Goal: Information Seeking & Learning: Learn about a topic

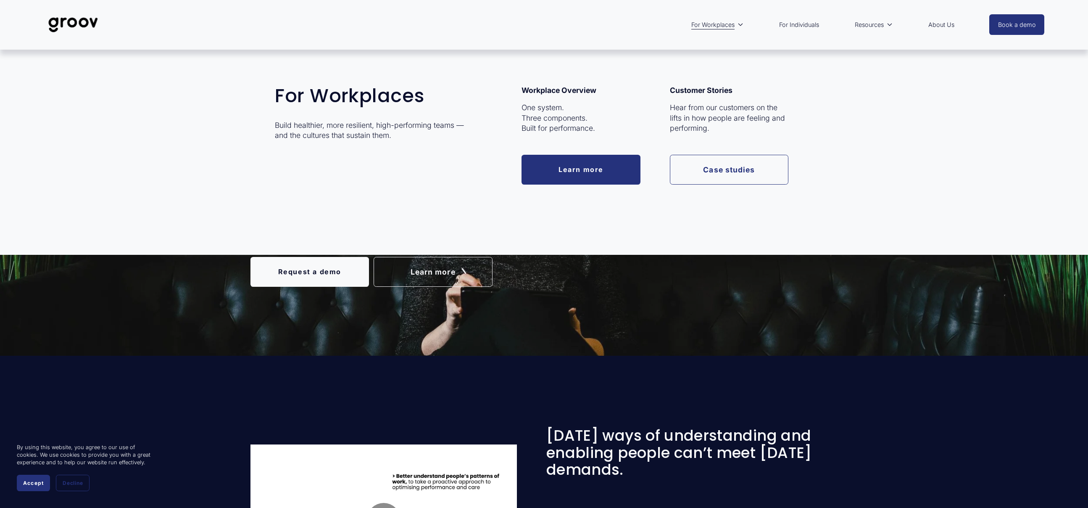
click at [587, 166] on link "Learn more" at bounding box center [581, 170] width 119 height 30
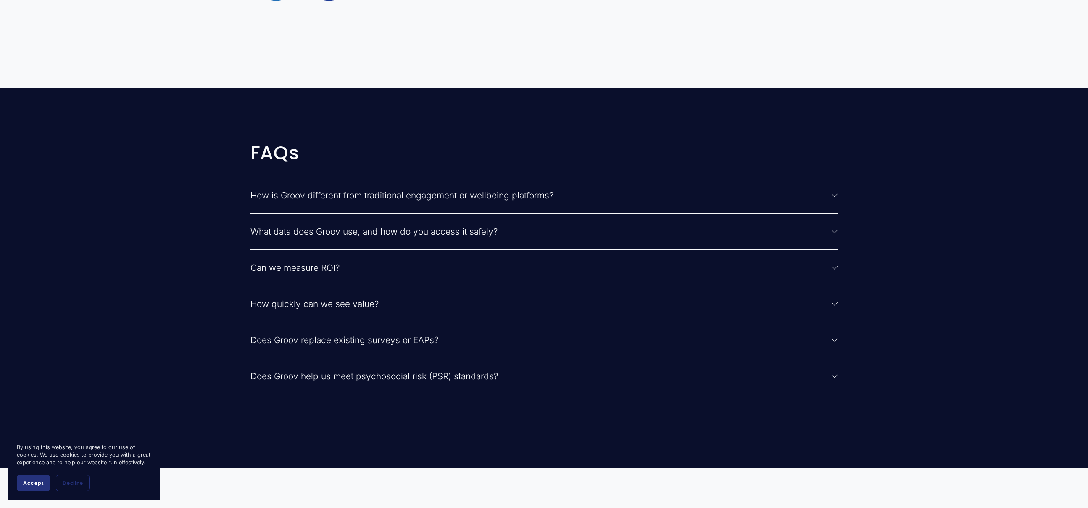
scroll to position [2438, 0]
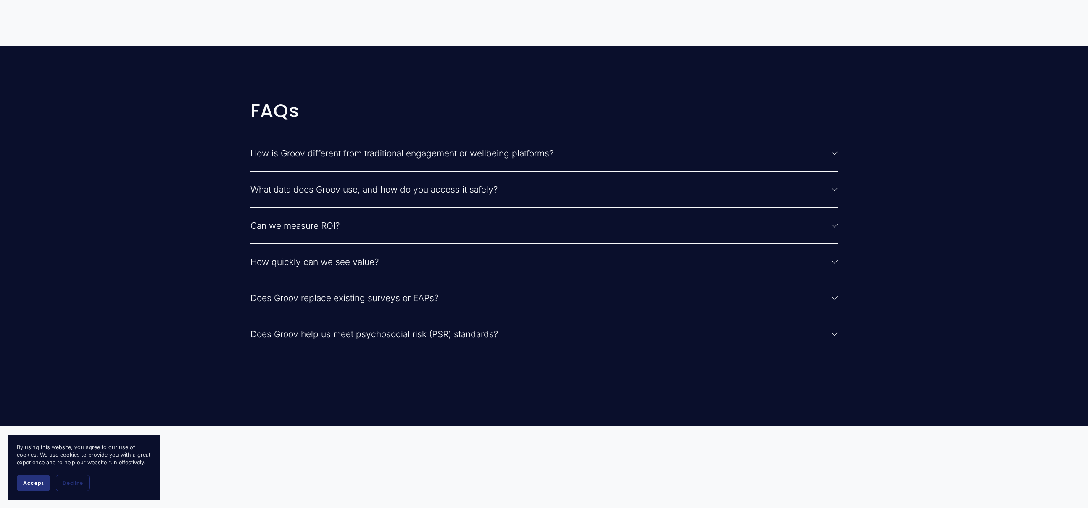
click at [833, 191] on div at bounding box center [835, 188] width 6 height 6
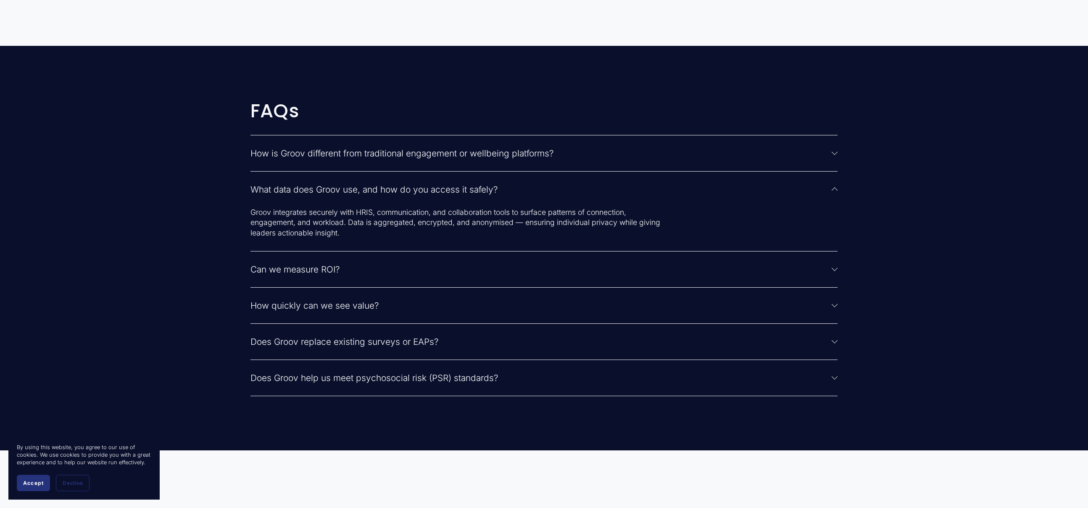
click at [837, 190] on div at bounding box center [835, 189] width 6 height 6
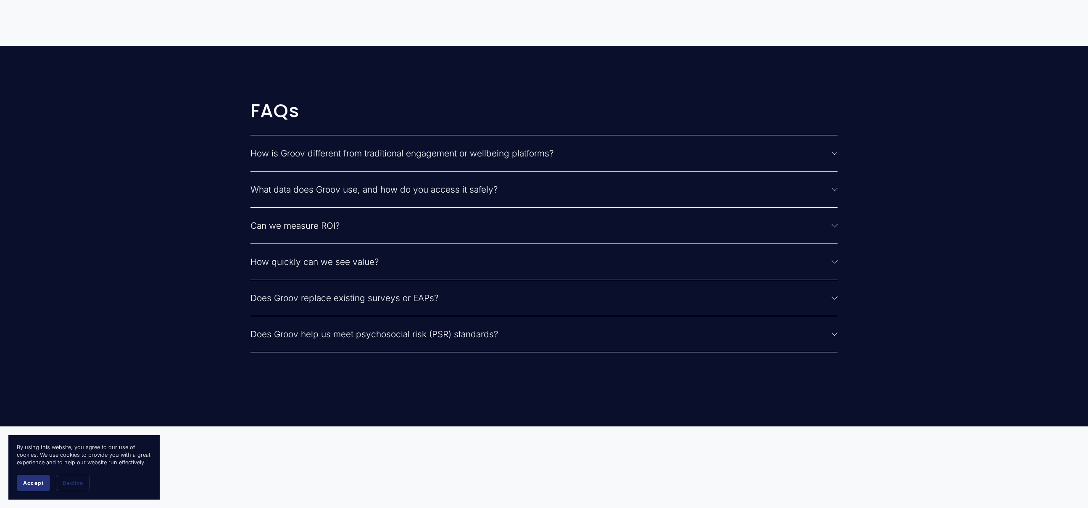
click at [837, 267] on button "How quickly can we see value?" at bounding box center [545, 262] width 588 height 36
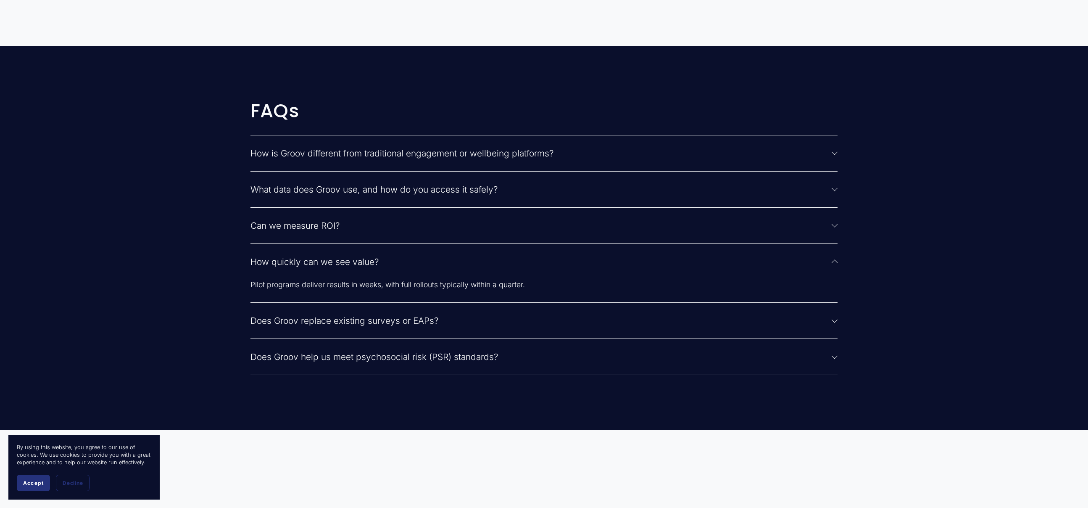
click at [836, 266] on div at bounding box center [835, 263] width 6 height 6
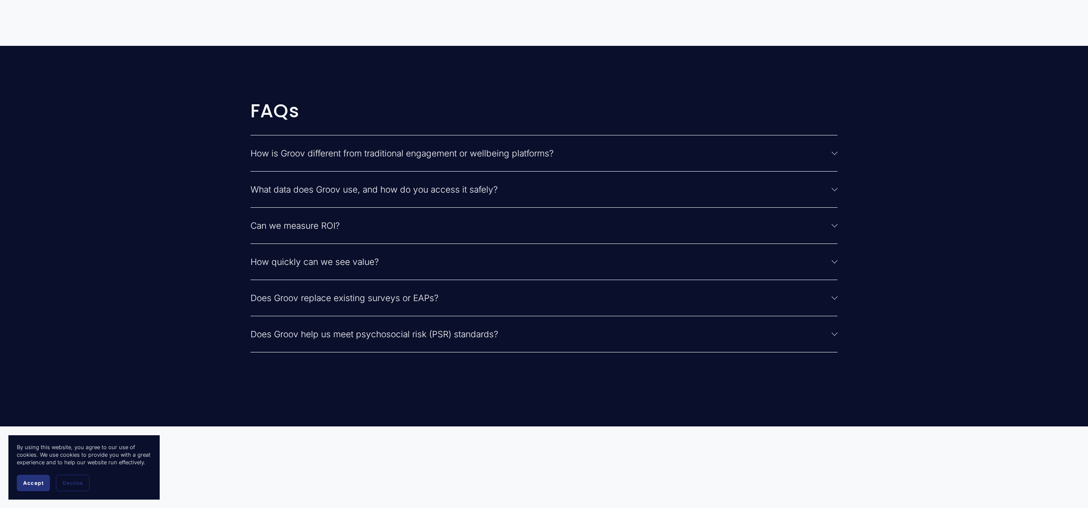
click at [837, 155] on div at bounding box center [835, 152] width 6 height 6
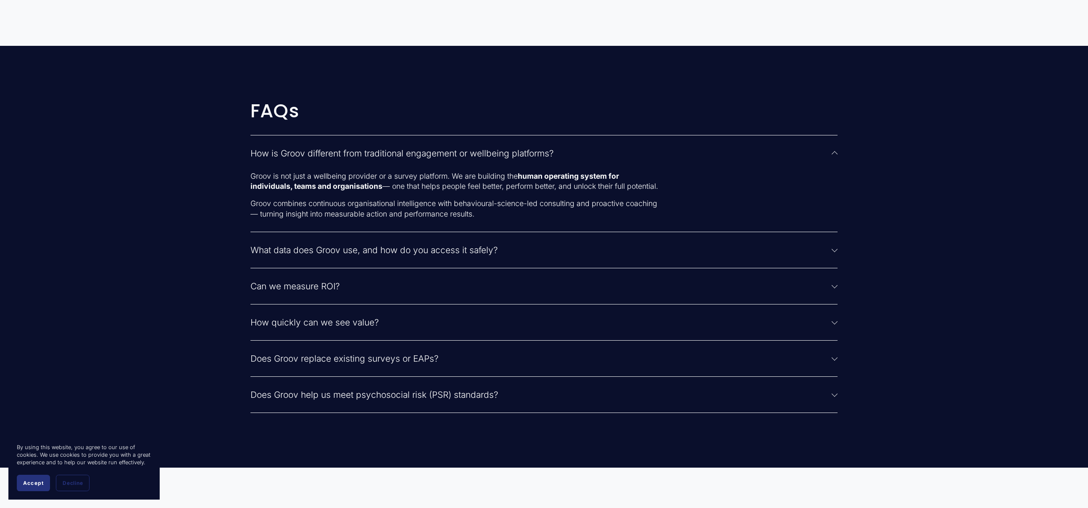
click at [836, 155] on div at bounding box center [835, 153] width 6 height 6
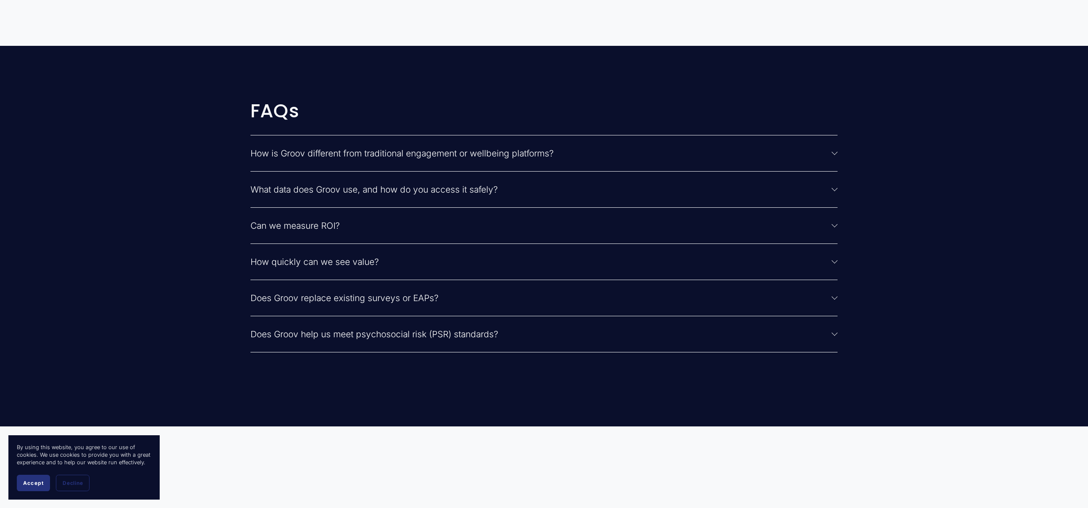
click at [39, 482] on span "Accept" at bounding box center [33, 483] width 21 height 6
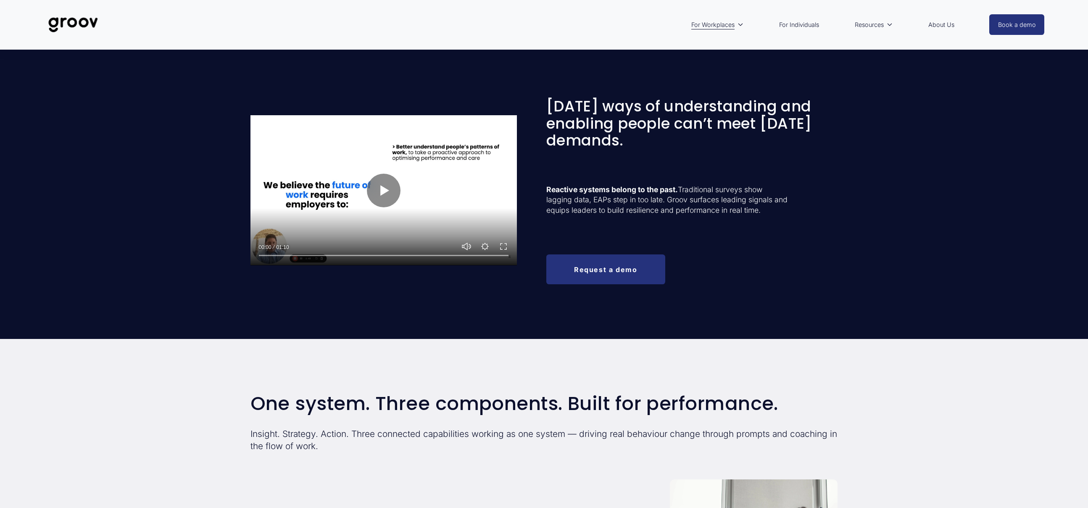
scroll to position [0, 0]
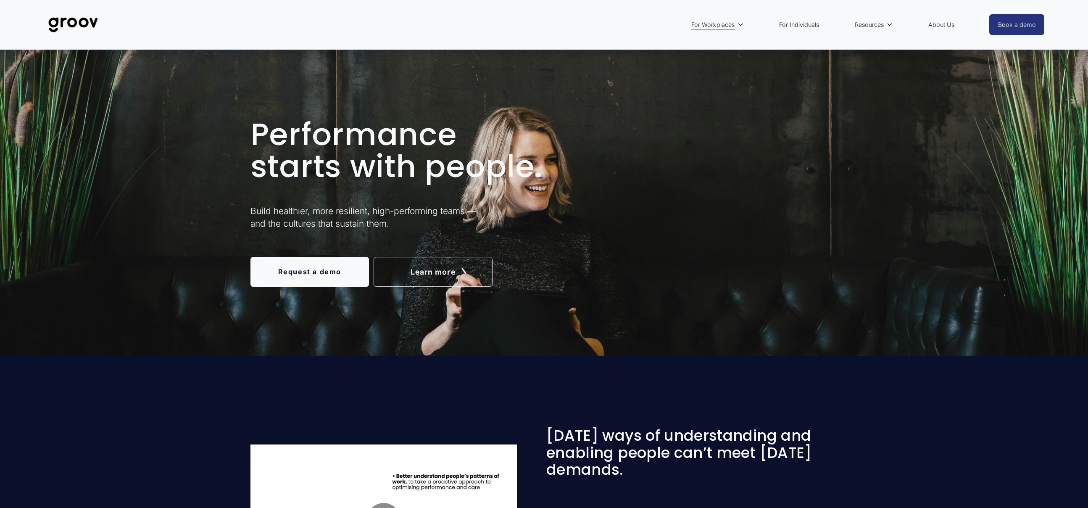
click at [945, 27] on link "About Us" at bounding box center [941, 24] width 34 height 19
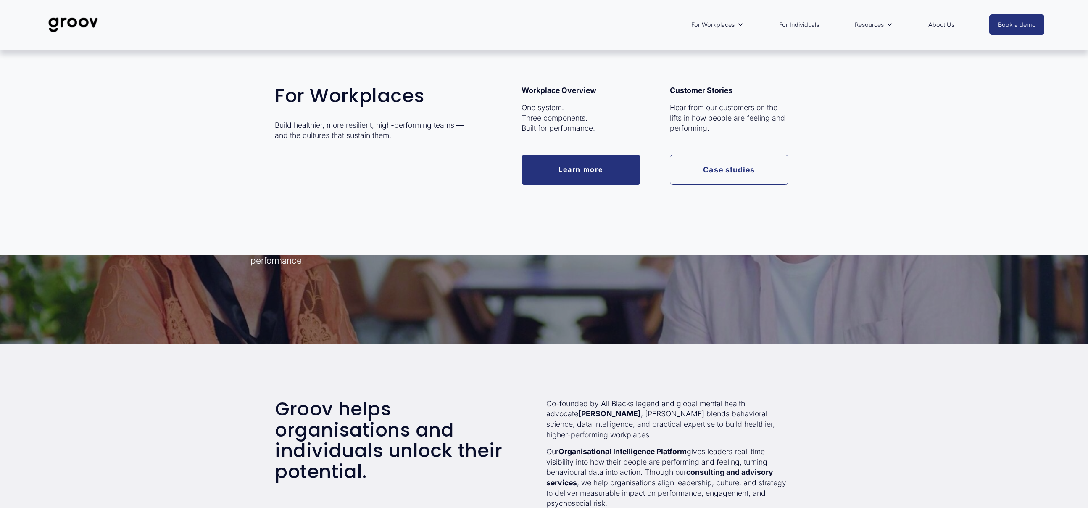
click at [750, 171] on link "Case studies" at bounding box center [729, 170] width 119 height 30
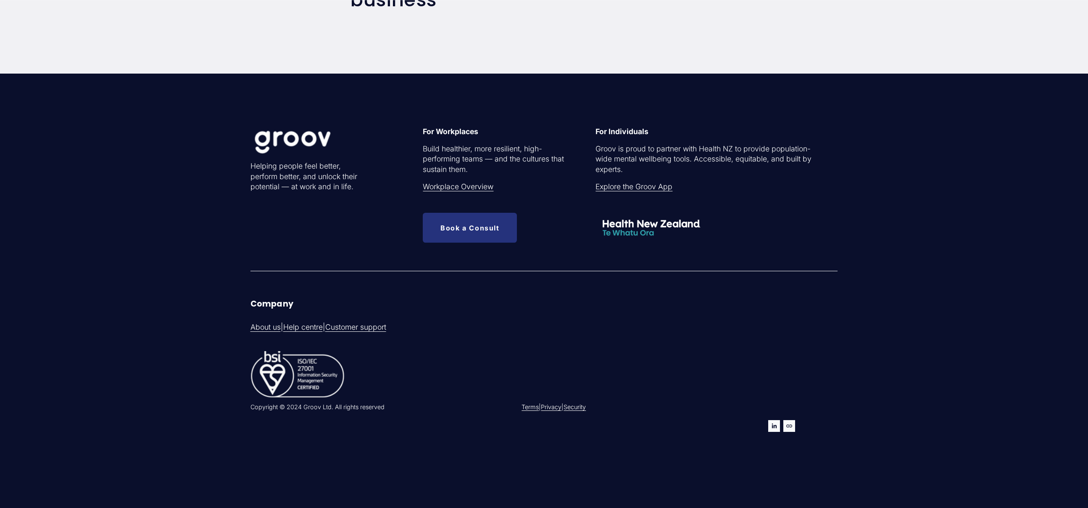
scroll to position [883, 0]
